Goal: Book appointment/travel/reservation

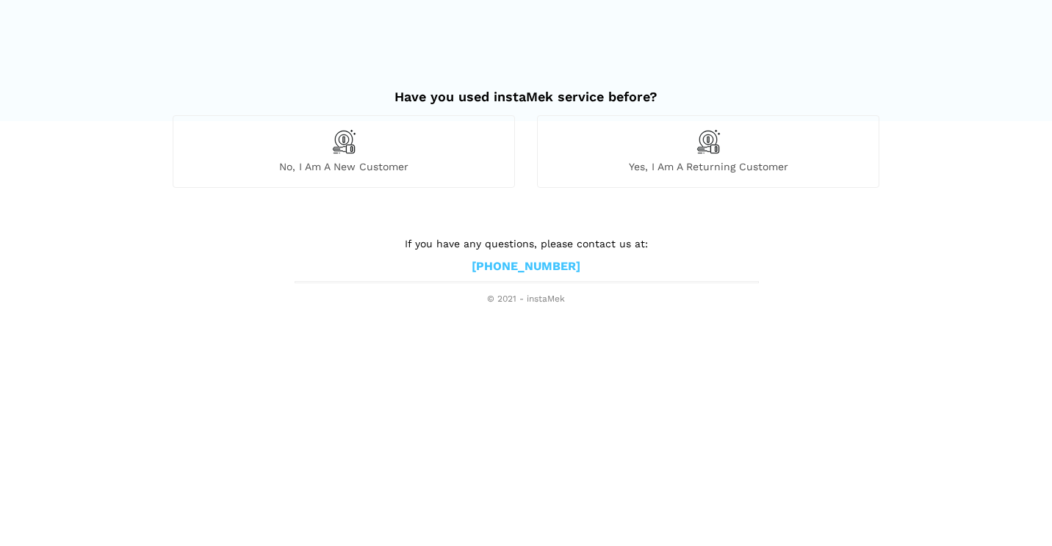
click at [411, 155] on div "No, I am a new customer" at bounding box center [344, 151] width 342 height 72
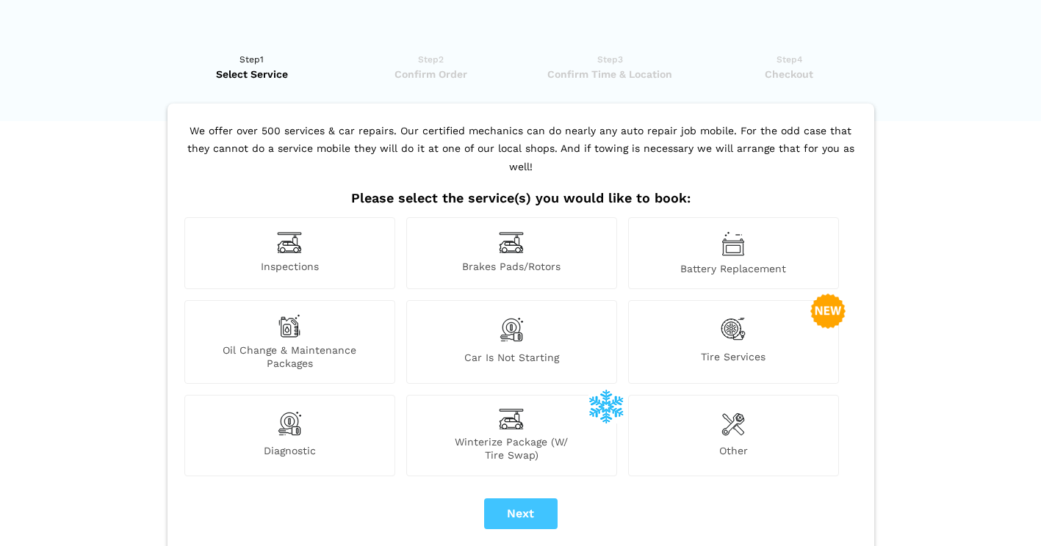
click at [319, 233] on div "Inspections" at bounding box center [289, 253] width 211 height 72
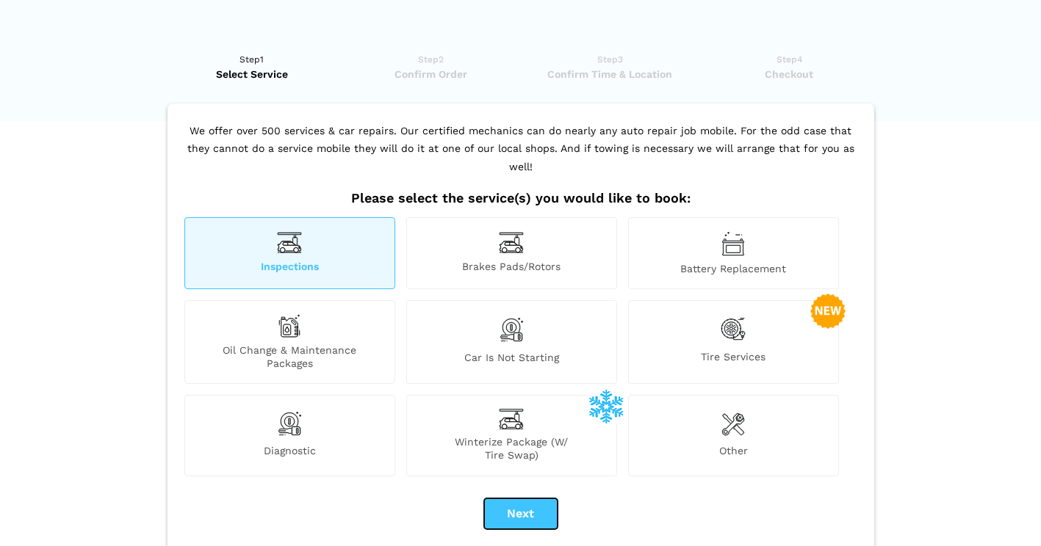
click at [523, 499] on button "Next" at bounding box center [520, 514] width 73 height 31
checkbox input "true"
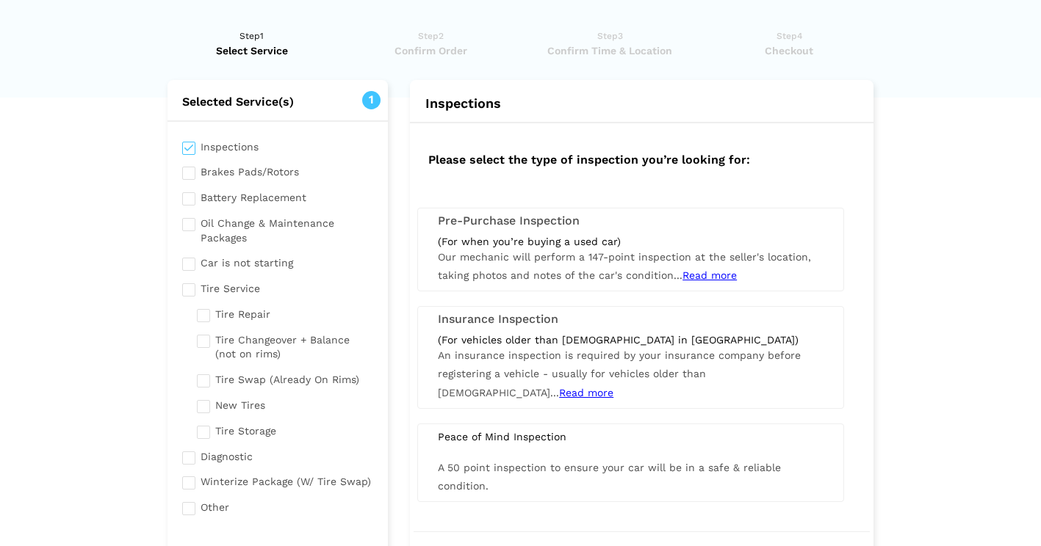
scroll to position [28, 0]
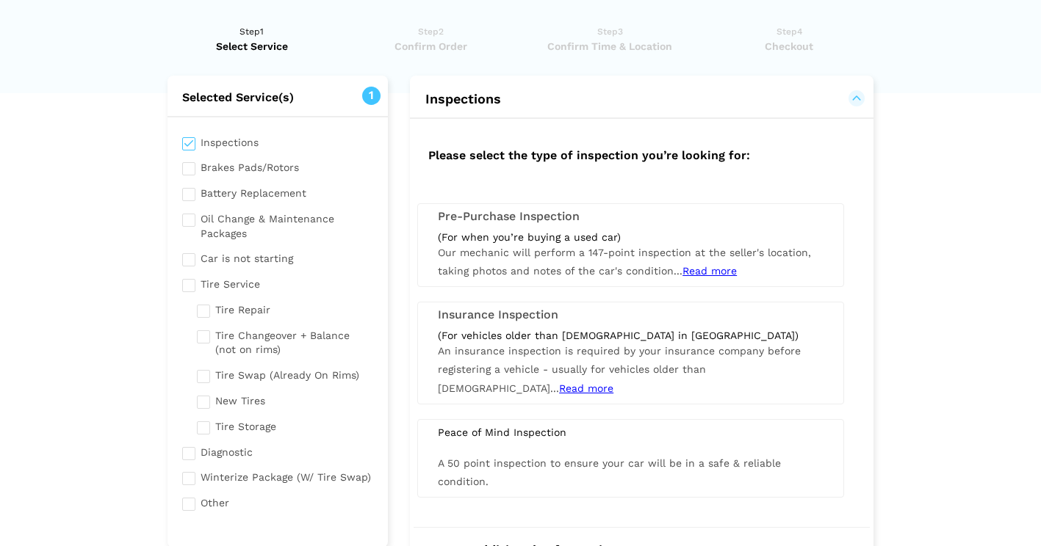
click at [615, 251] on span "Our mechanic will perform a 147-point inspection at the seller's location, taki…" at bounding box center [624, 262] width 373 height 30
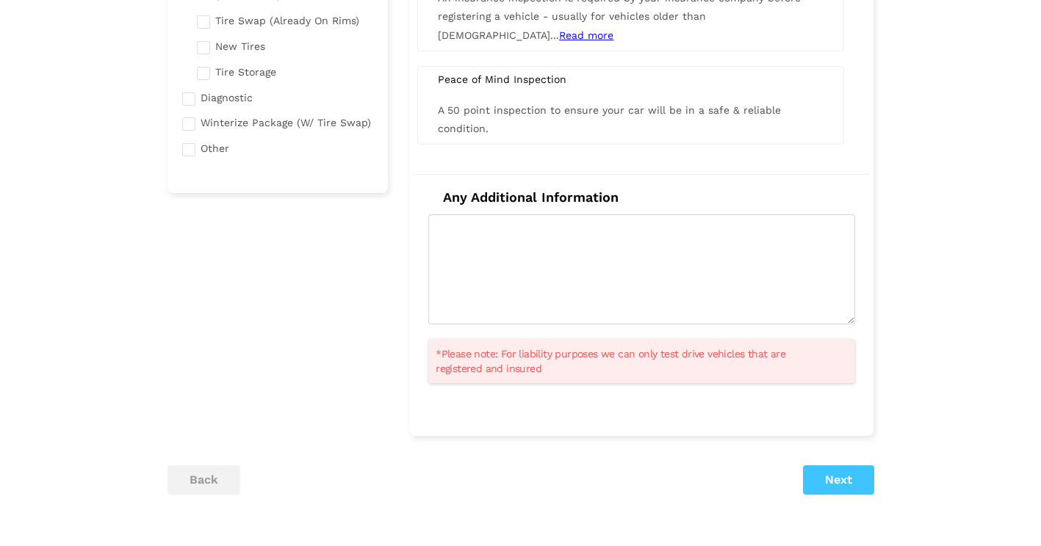
scroll to position [383, 0]
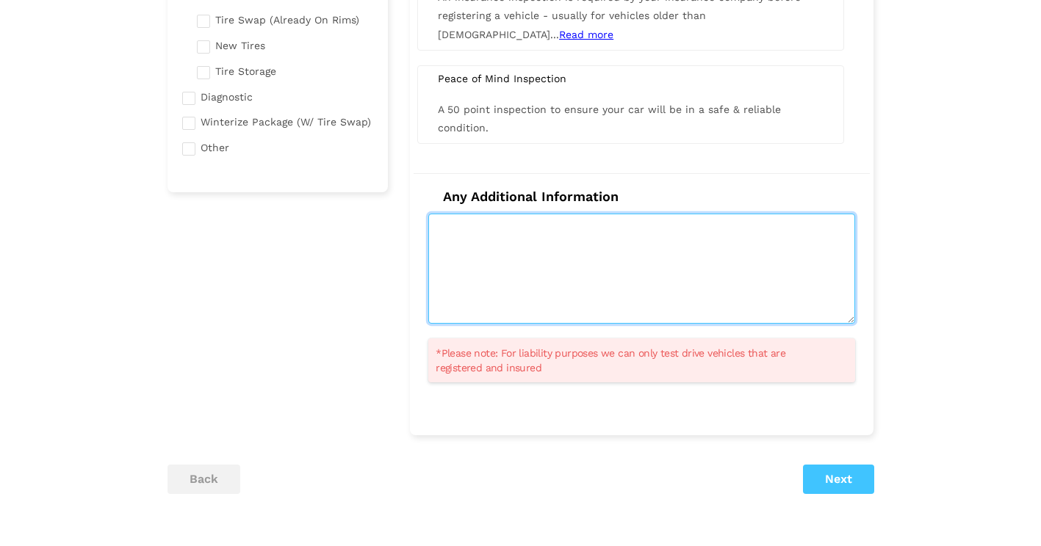
drag, startPoint x: 638, startPoint y: 289, endPoint x: 592, endPoint y: 290, distance: 45.6
click at [592, 290] on textarea at bounding box center [641, 269] width 427 height 110
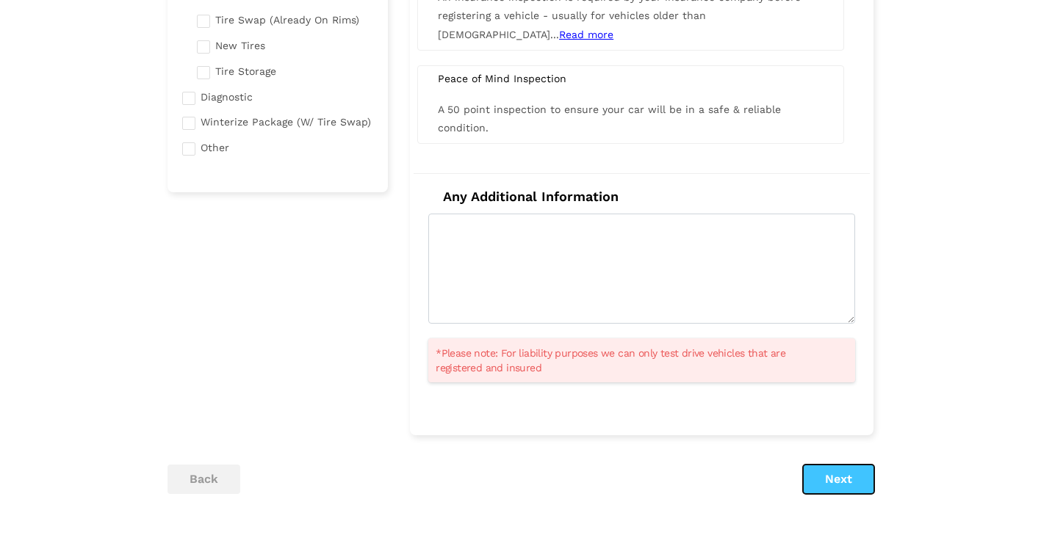
click at [818, 469] on button "Next" at bounding box center [838, 479] width 71 height 29
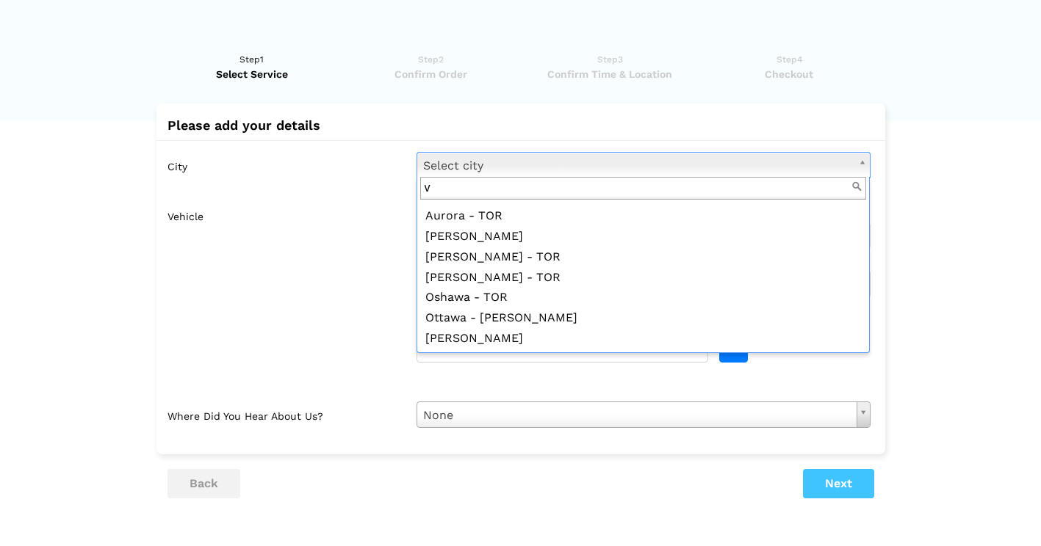
scroll to position [0, 0]
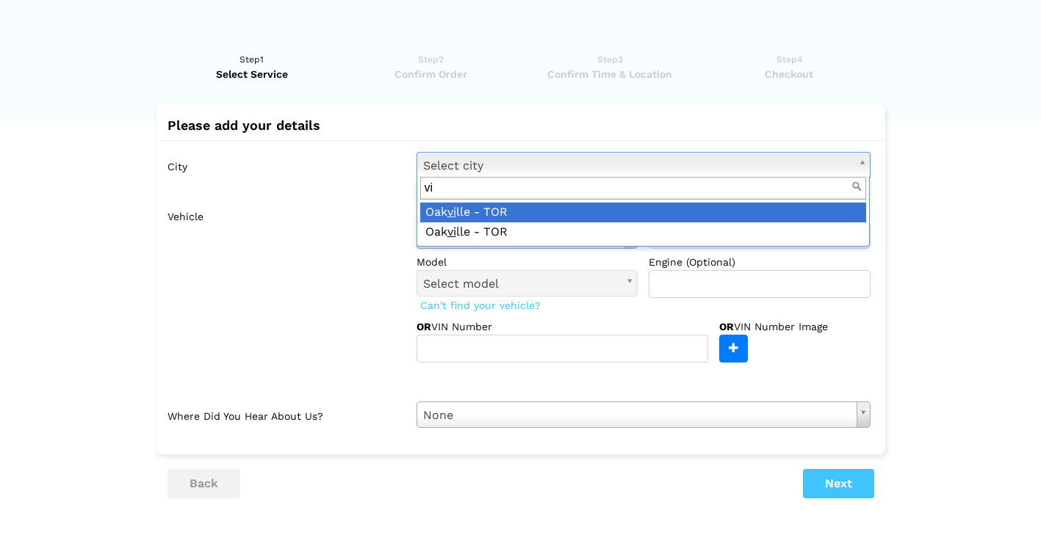
type input "v"
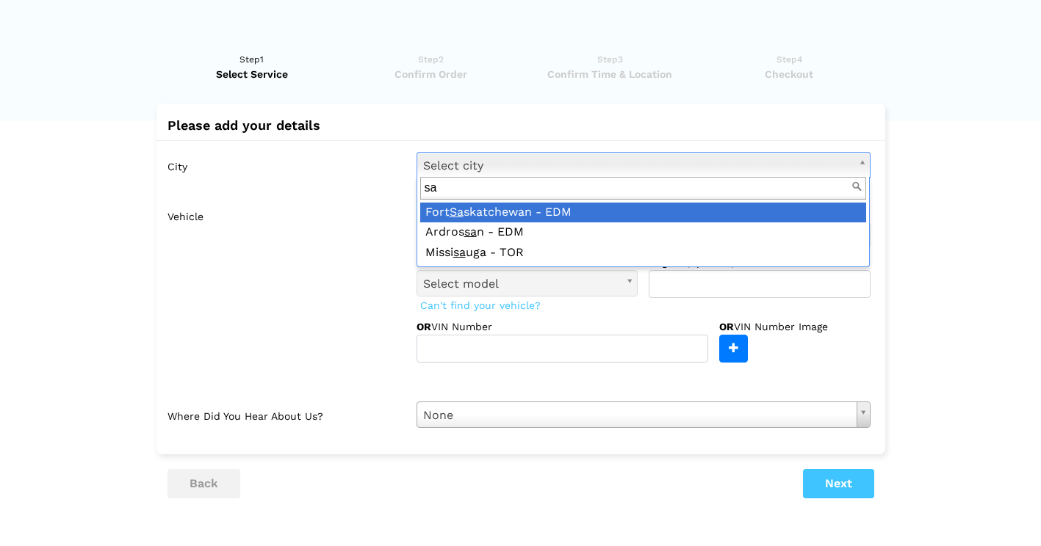
type input "s"
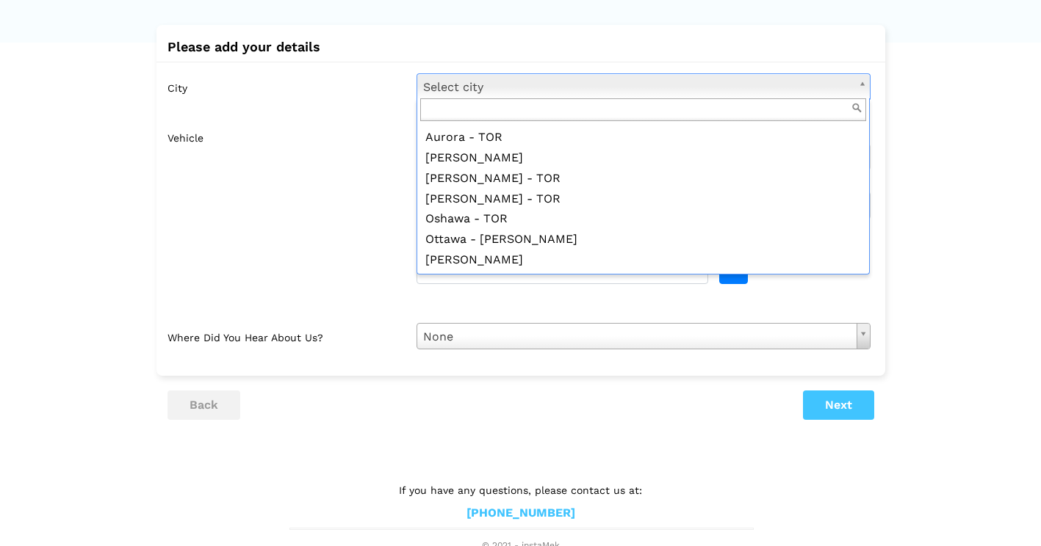
scroll to position [85, 0]
